Goal: Task Accomplishment & Management: Complete application form

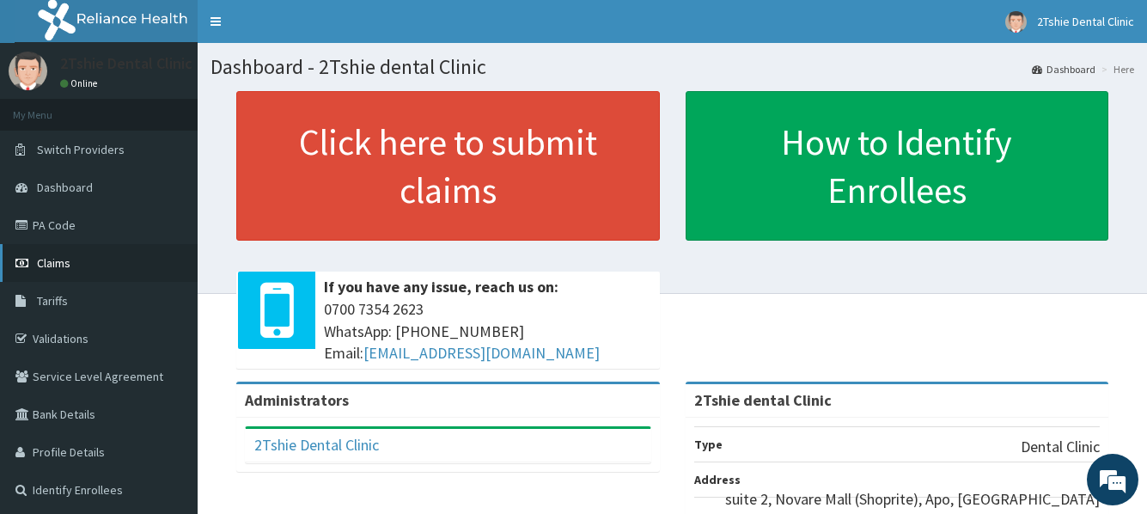
click at [74, 268] on link "Claims" at bounding box center [99, 263] width 198 height 38
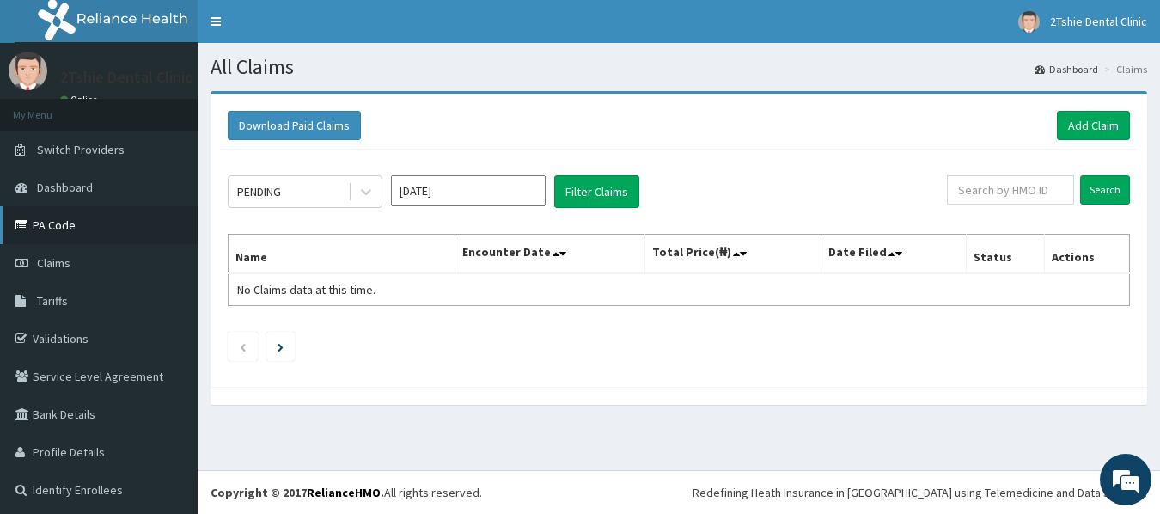
click at [45, 223] on link "PA Code" at bounding box center [99, 225] width 198 height 38
click at [1067, 121] on link "Add Claim" at bounding box center [1093, 125] width 73 height 29
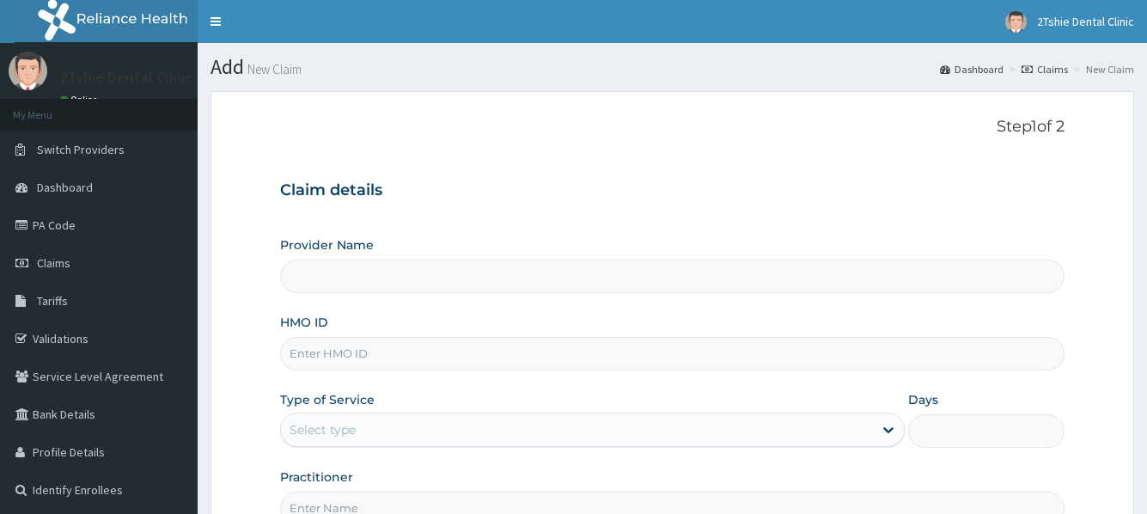
click at [527, 352] on input "HMO ID" at bounding box center [672, 354] width 784 height 34
type input "2Tshie dental Clinic"
type input "BPO/10109/A"
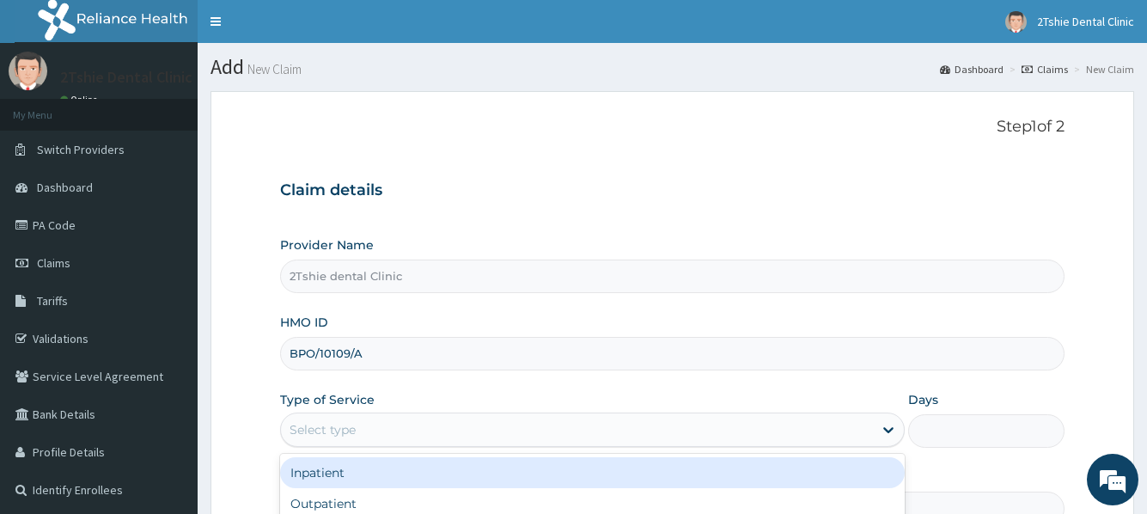
click at [436, 418] on div "Select type" at bounding box center [576, 429] width 591 height 27
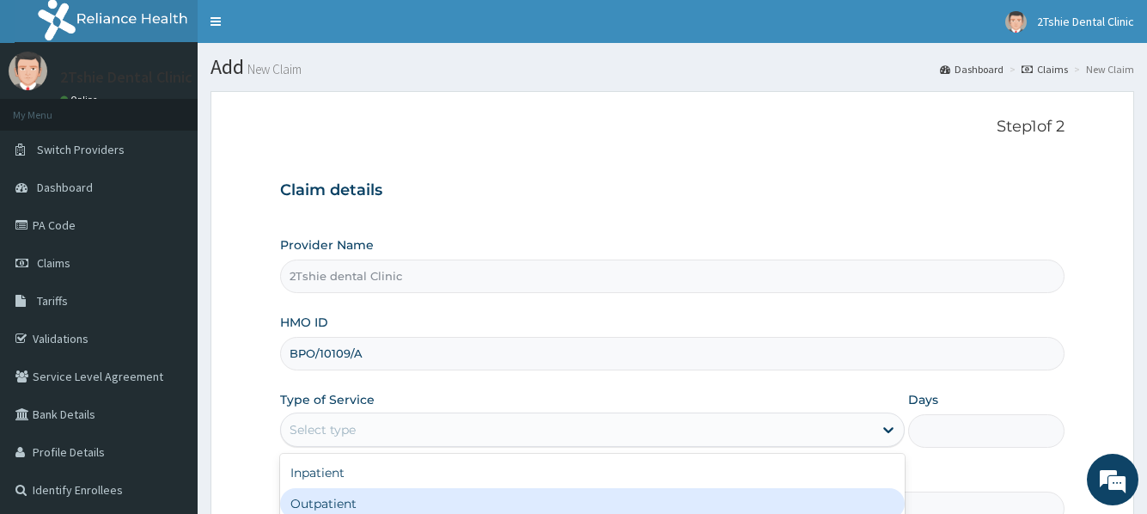
click at [411, 504] on div "Outpatient" at bounding box center [592, 503] width 624 height 31
type input "1"
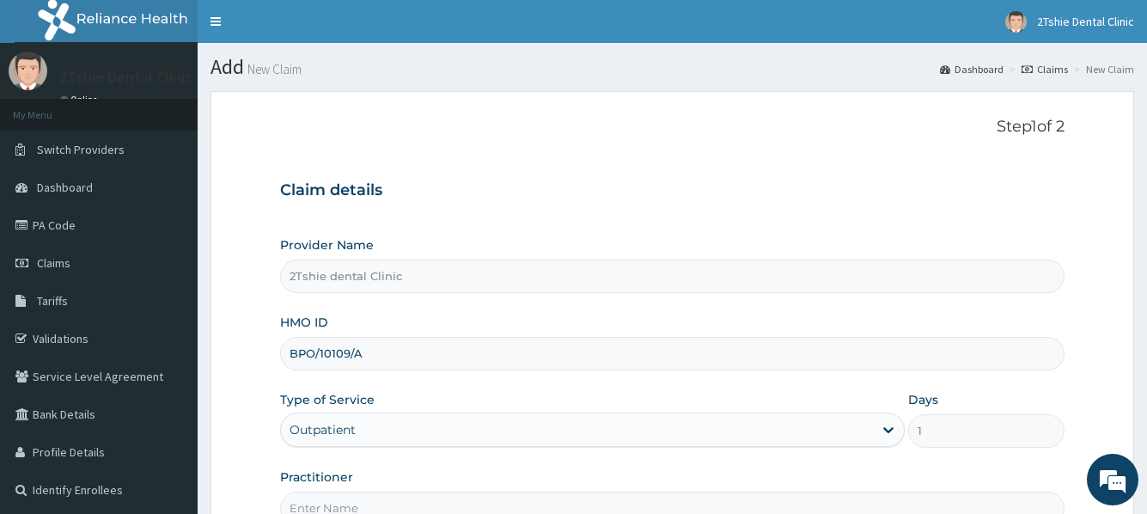
click at [713, 149] on div "Step 1 of 2 Claim details Provider Name 2Tshie dental Clinic HMO ID BPO/10109/A…" at bounding box center [672, 321] width 784 height 407
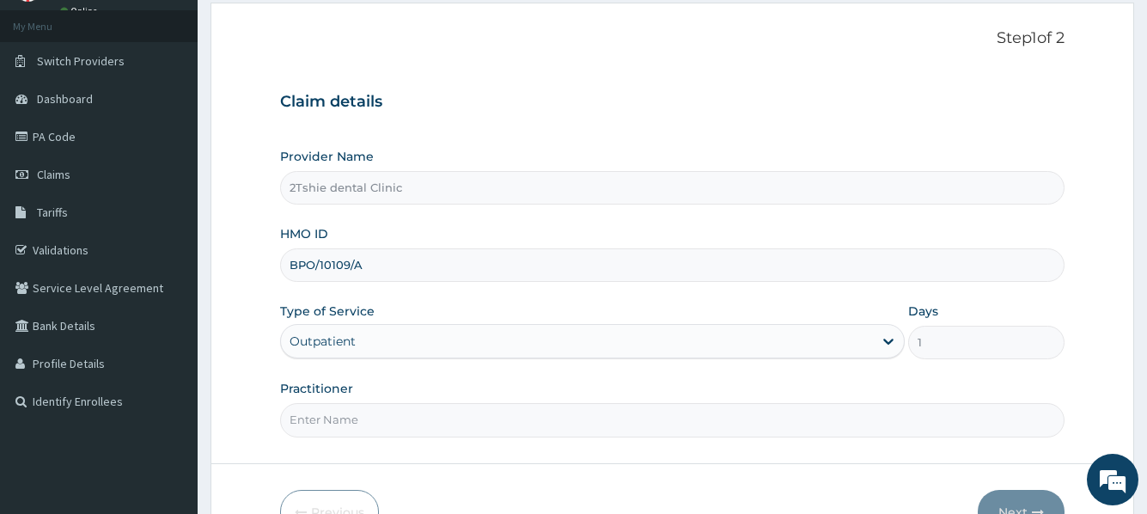
scroll to position [172, 0]
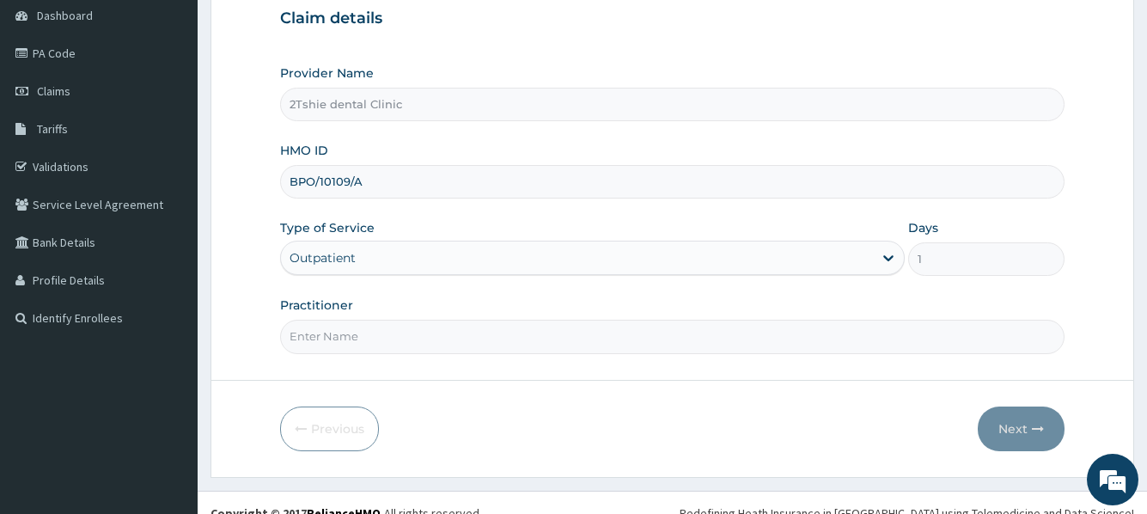
click at [521, 336] on input "Practitioner" at bounding box center [672, 337] width 784 height 34
type input "Dr. Timothy"
click at [1008, 425] on button "Next" at bounding box center [1021, 428] width 87 height 45
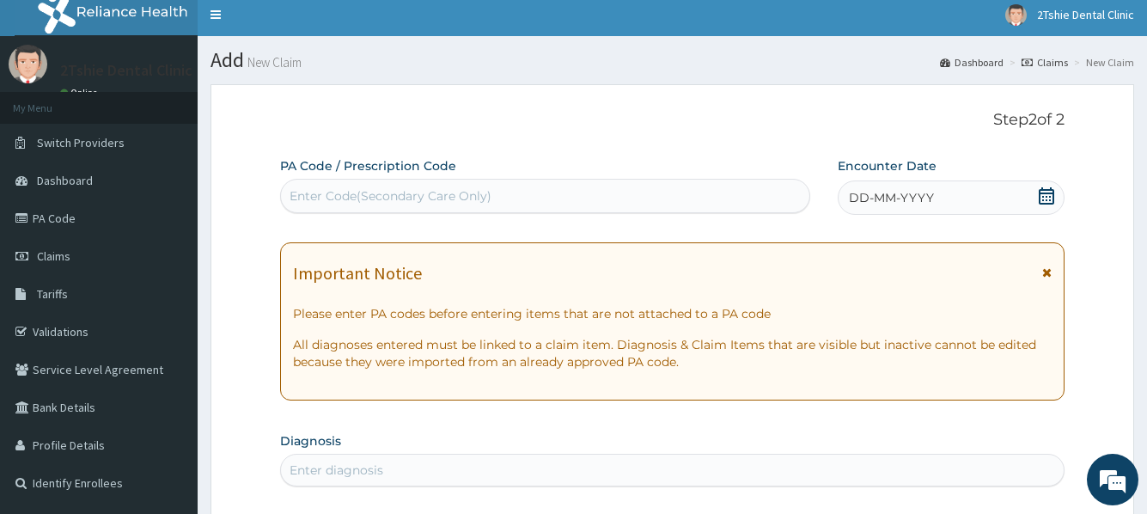
scroll to position [0, 0]
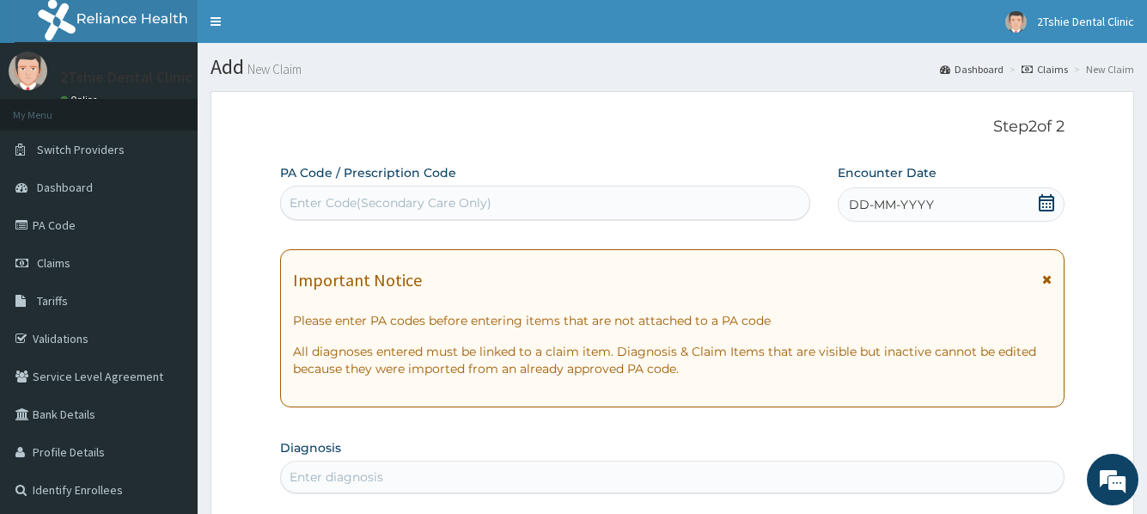
click at [676, 207] on div "Enter Code(Secondary Care Only)" at bounding box center [544, 202] width 527 height 27
paste input "PA/74F765"
type input "PA/74F765"
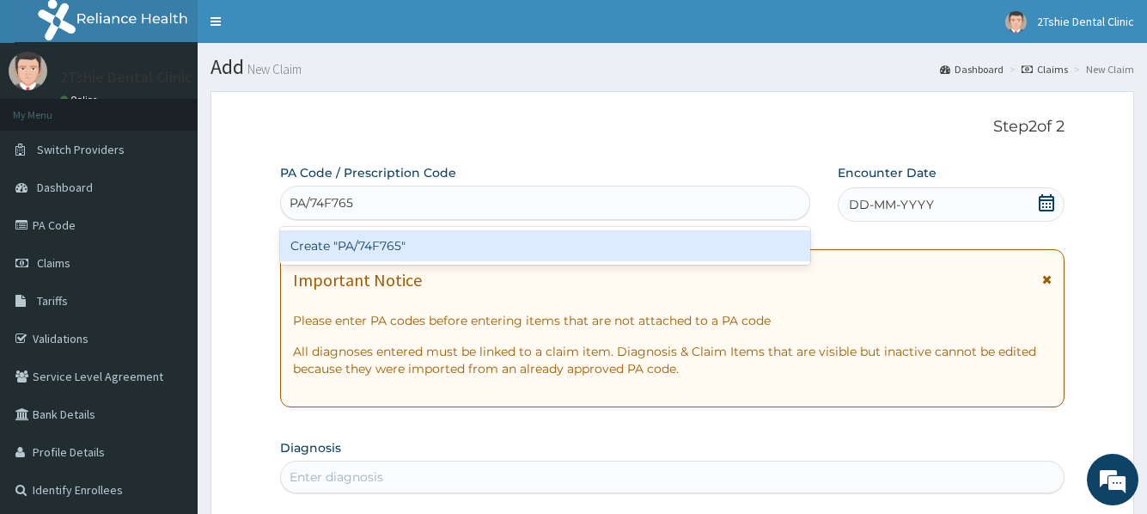
click at [580, 258] on div "Create "PA/74F765"" at bounding box center [544, 245] width 529 height 31
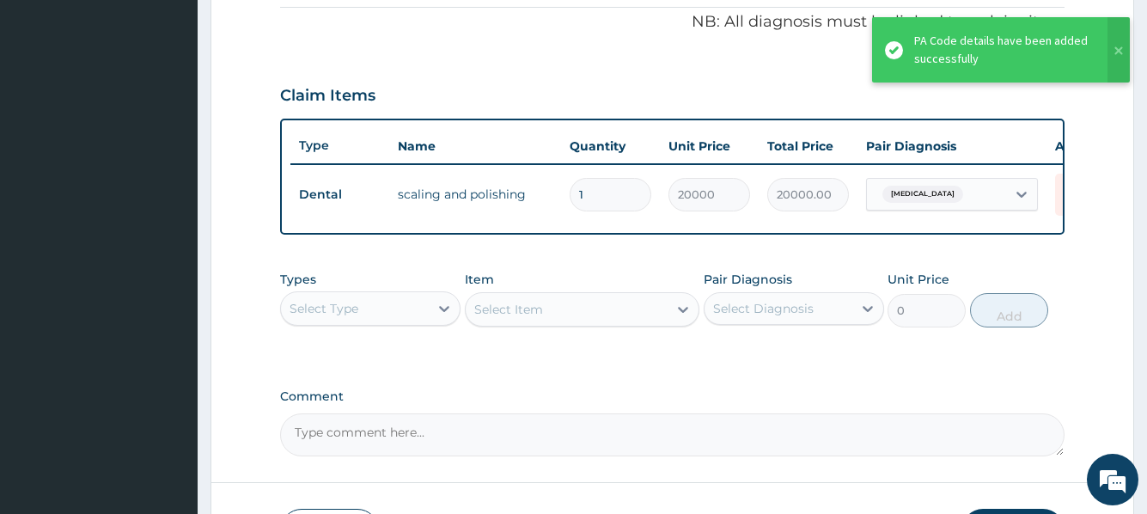
scroll to position [601, 0]
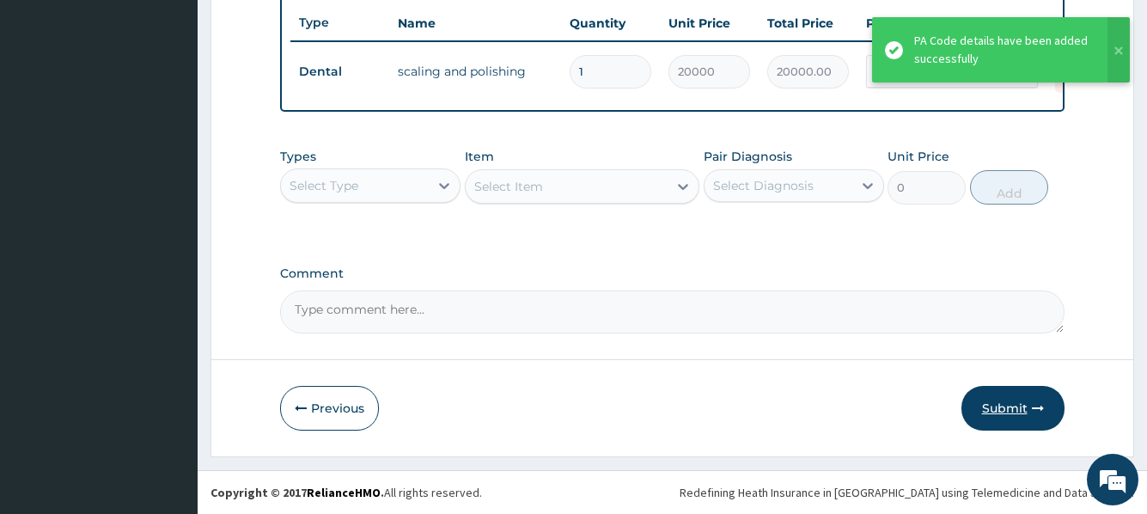
click at [1010, 405] on button "Submit" at bounding box center [1012, 408] width 103 height 45
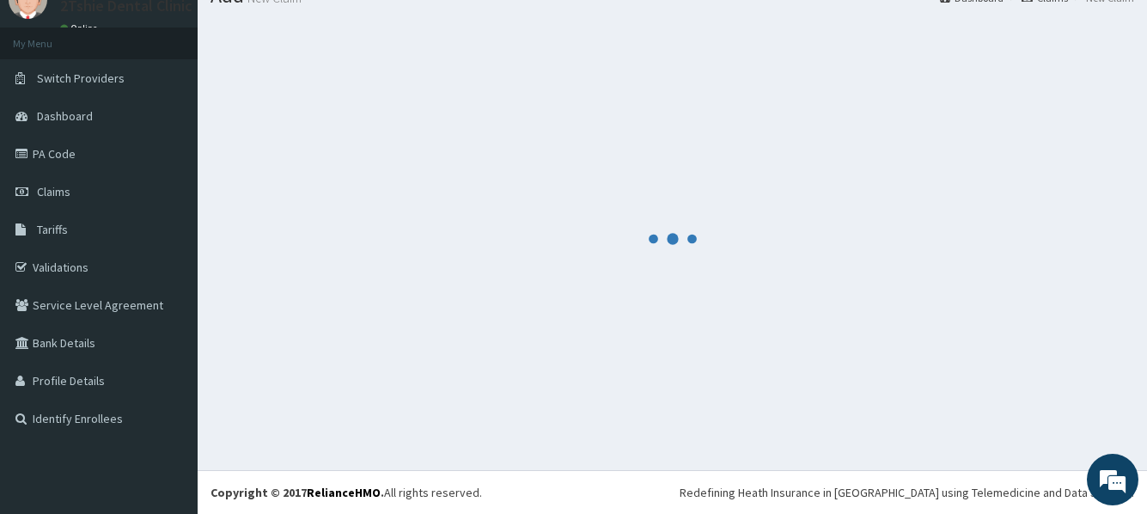
scroll to position [656, 0]
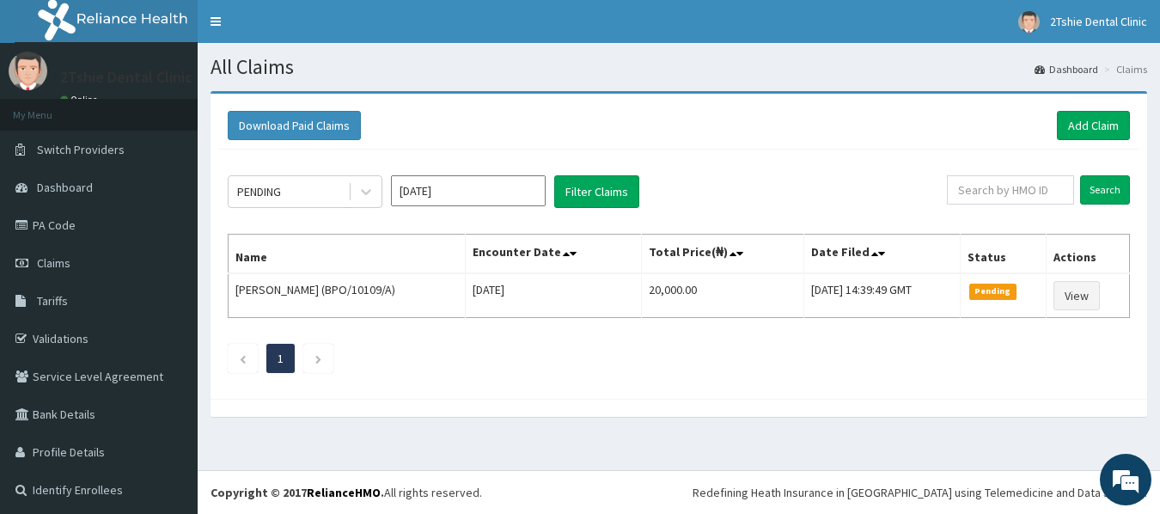
click at [843, 369] on ul "1" at bounding box center [679, 358] width 902 height 29
